Goal: Book appointment/travel/reservation

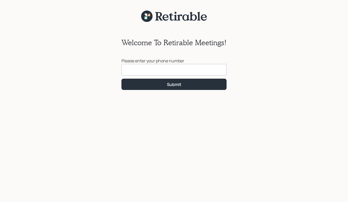
click at [129, 69] on input at bounding box center [173, 70] width 105 height 12
type input "[PHONE_NUMBER]"
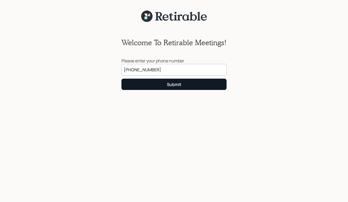
click at [144, 84] on button "Submit" at bounding box center [173, 84] width 105 height 11
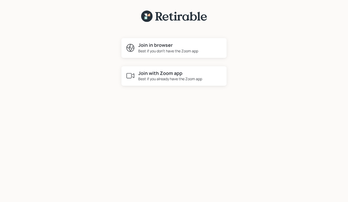
click at [158, 76] on div "Best if you already have the Zoom app" at bounding box center [170, 79] width 64 height 6
